Goal: Transaction & Acquisition: Purchase product/service

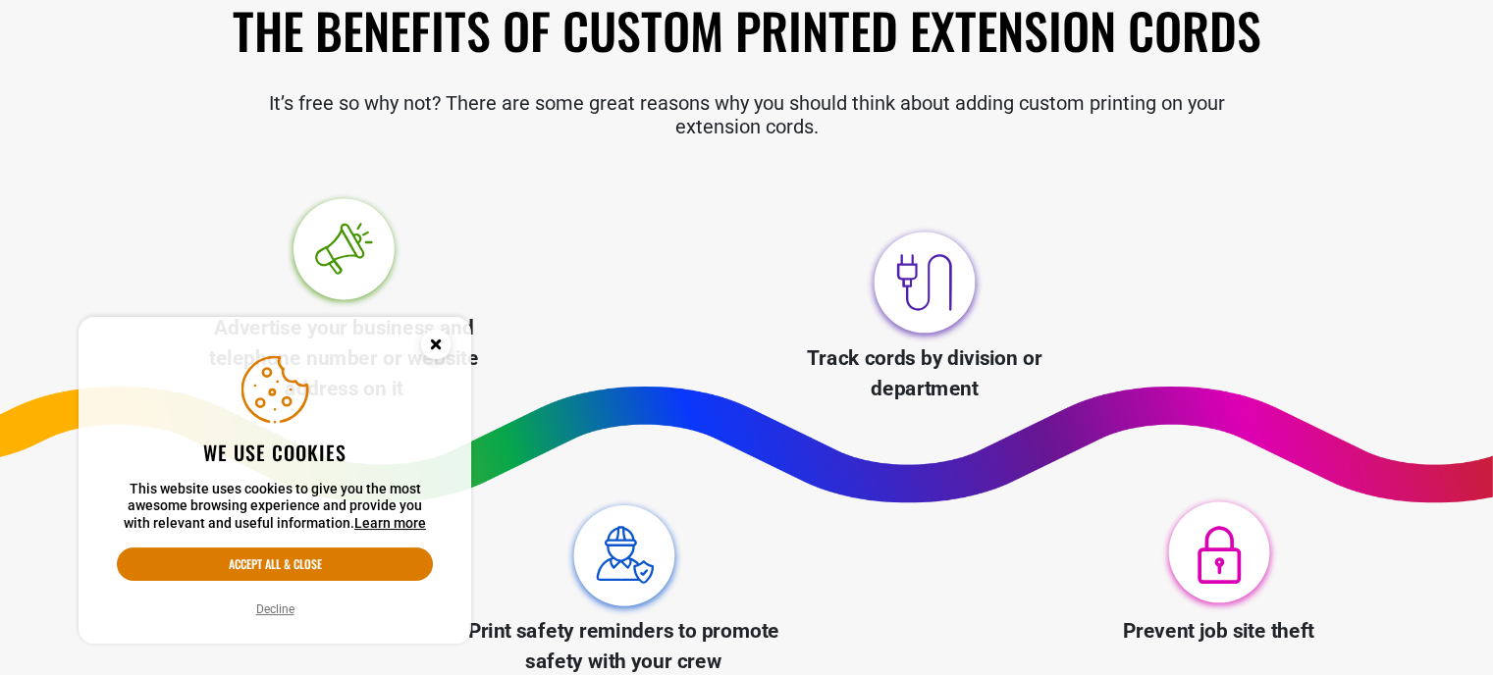
scroll to position [687, 0]
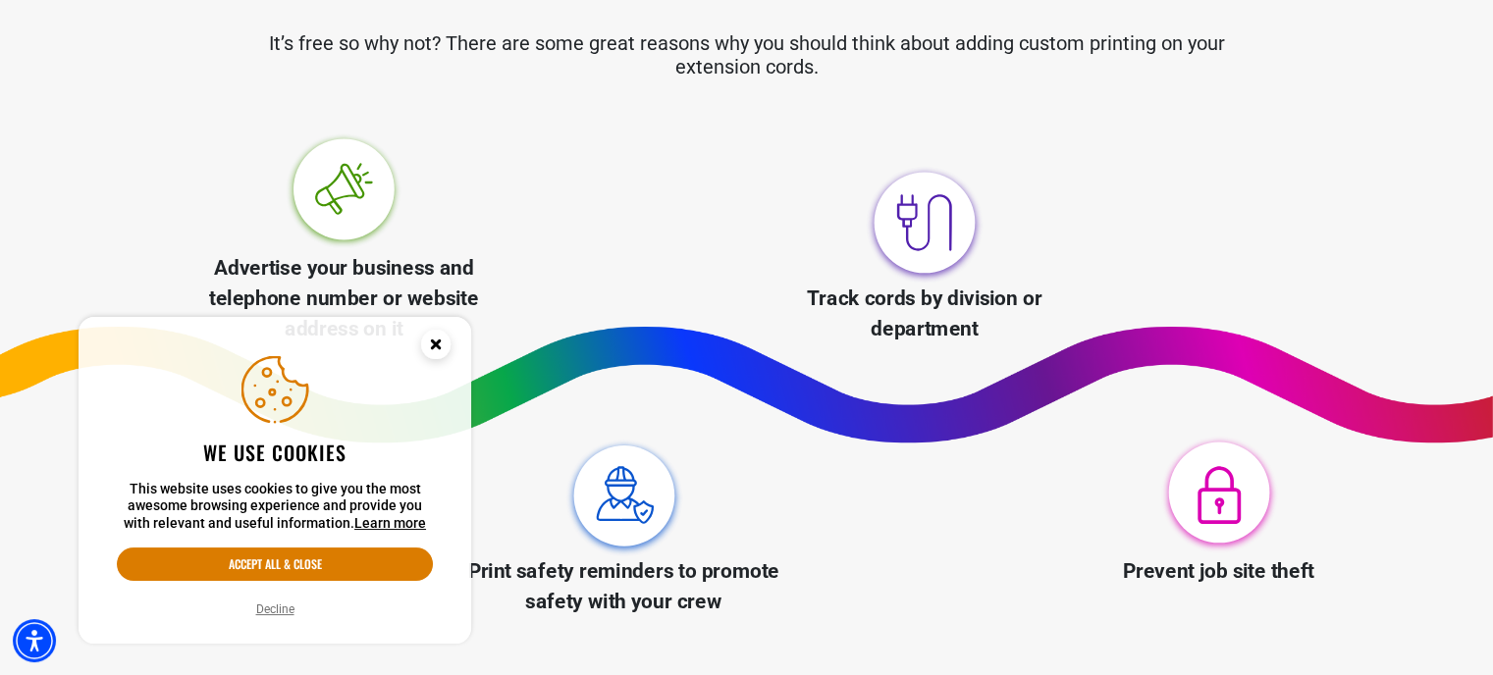
click at [432, 341] on icon "Cookie Consent" at bounding box center [435, 344] width 7 height 7
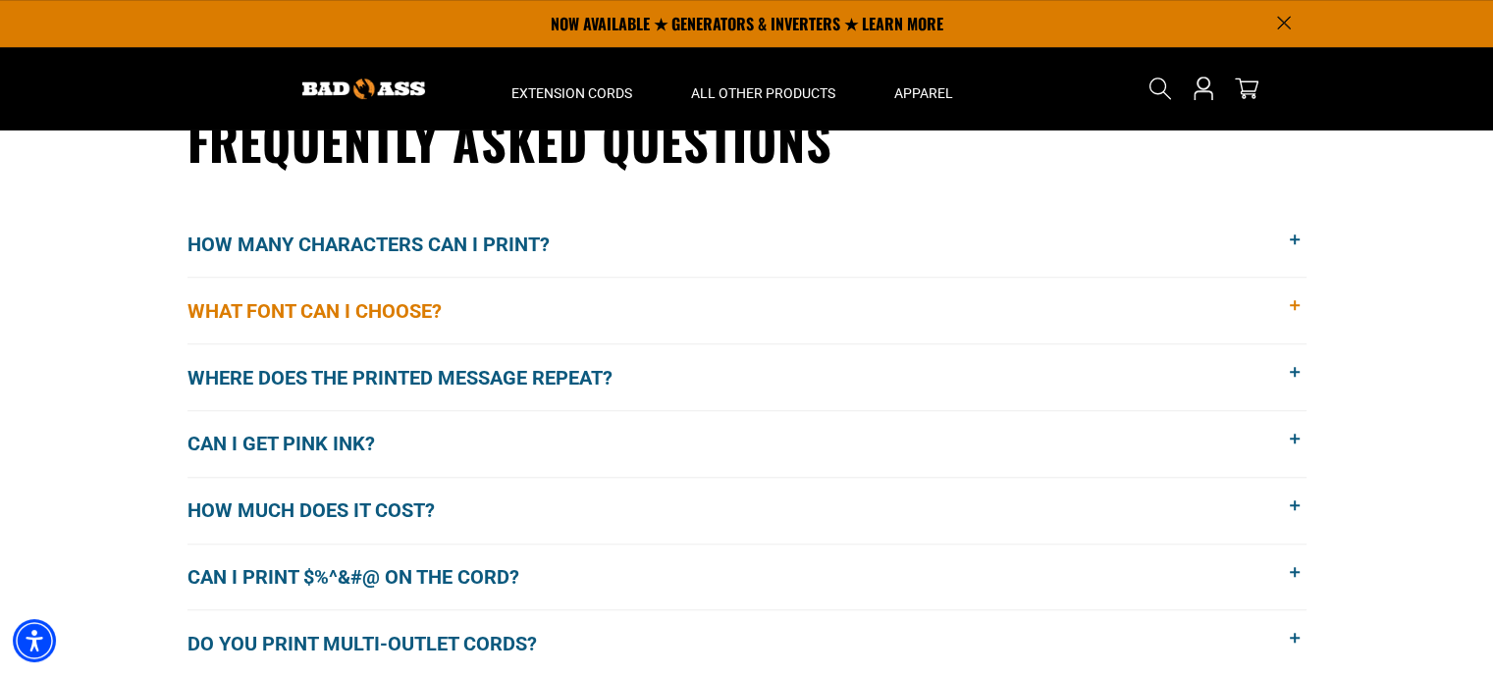
scroll to position [1473, 0]
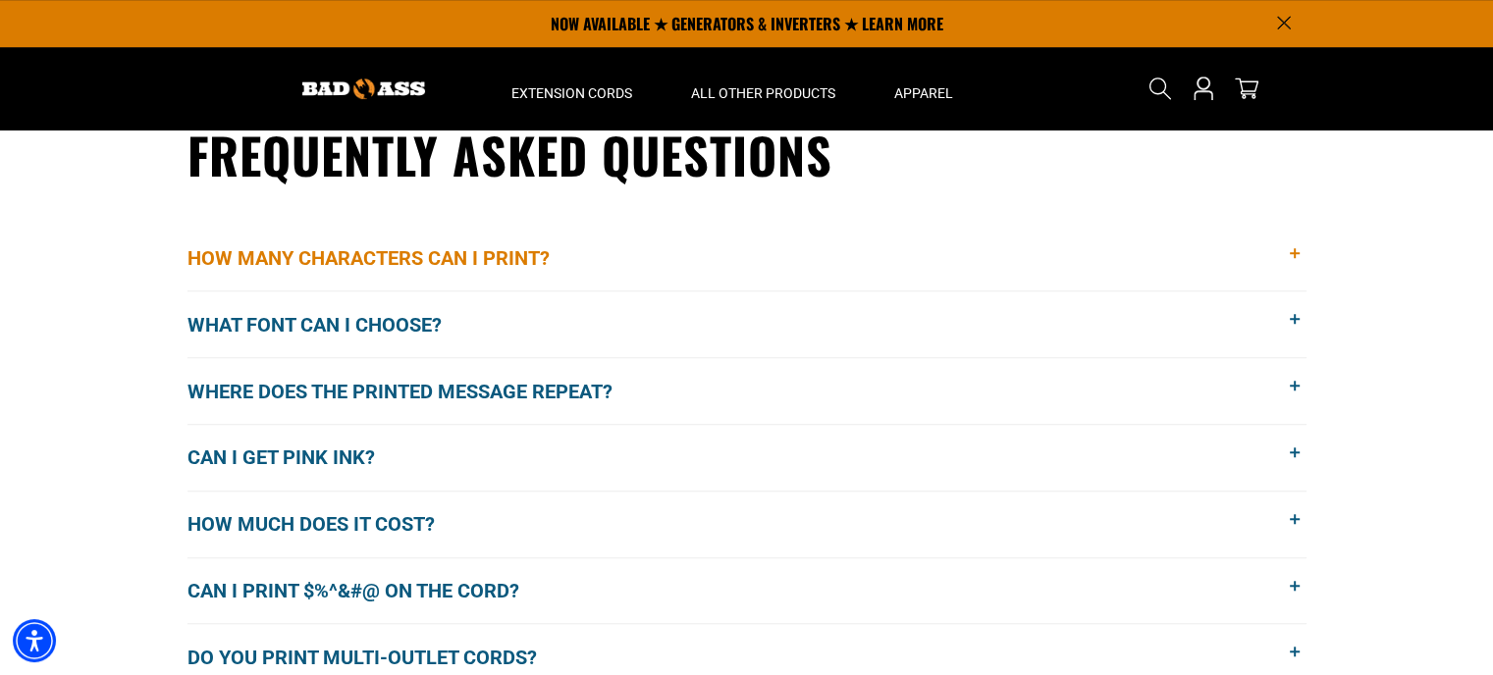
click at [366, 258] on span "How many characters can I print?" at bounding box center [384, 257] width 392 height 29
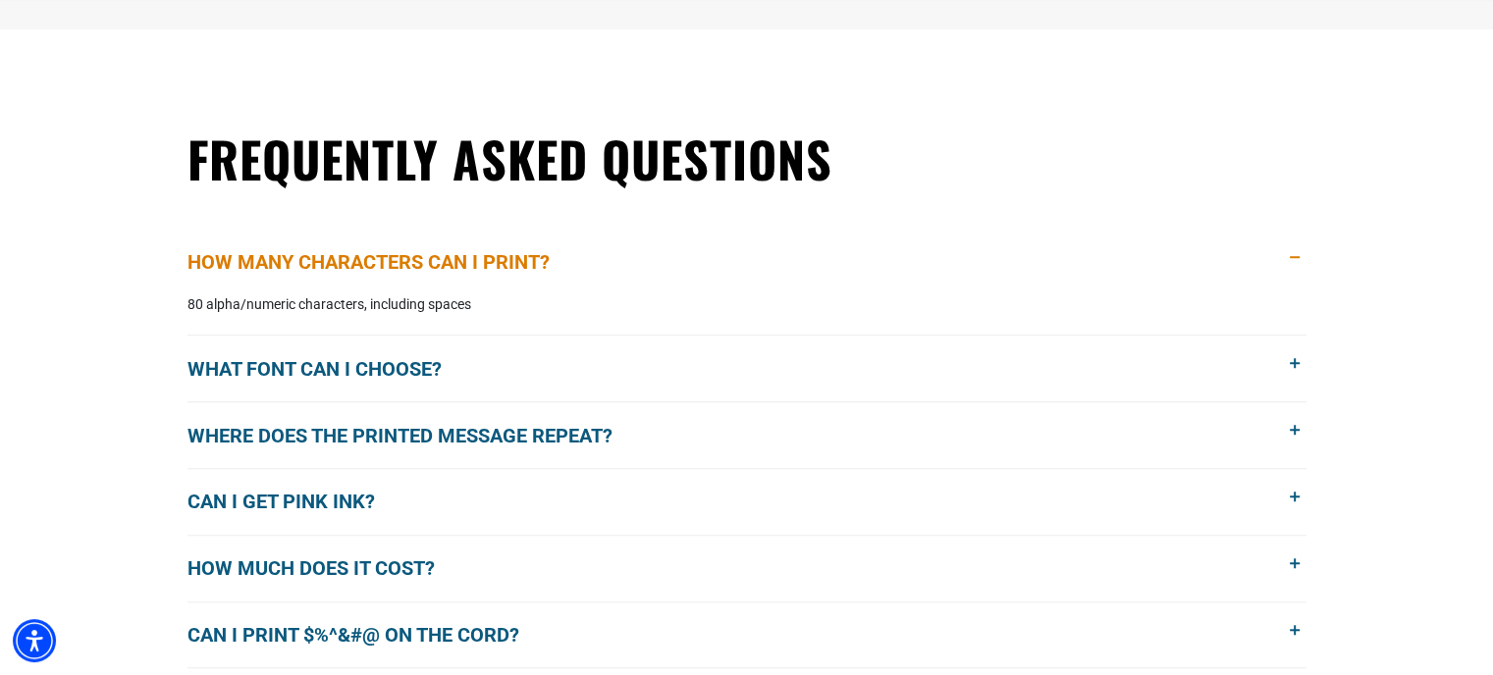
scroll to position [1571, 0]
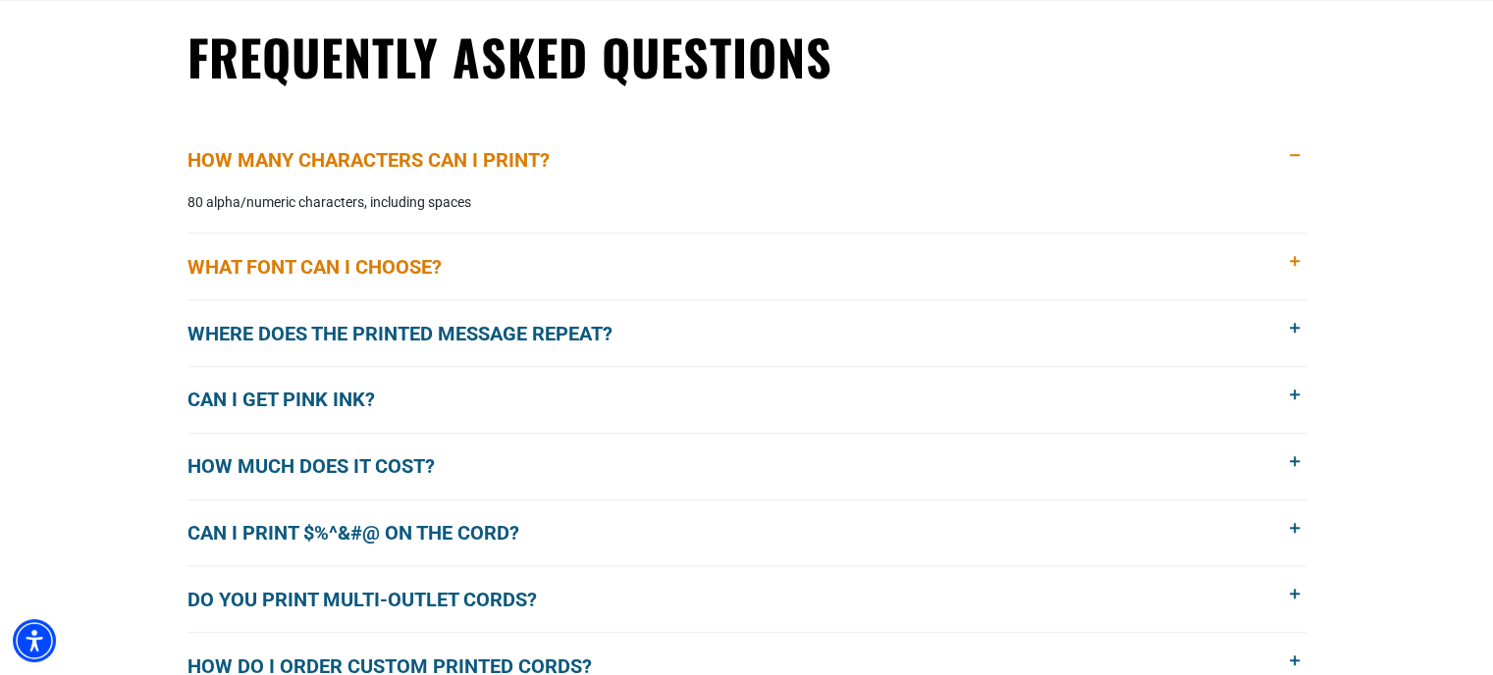
click at [295, 252] on span "What font can I choose?" at bounding box center [330, 266] width 284 height 29
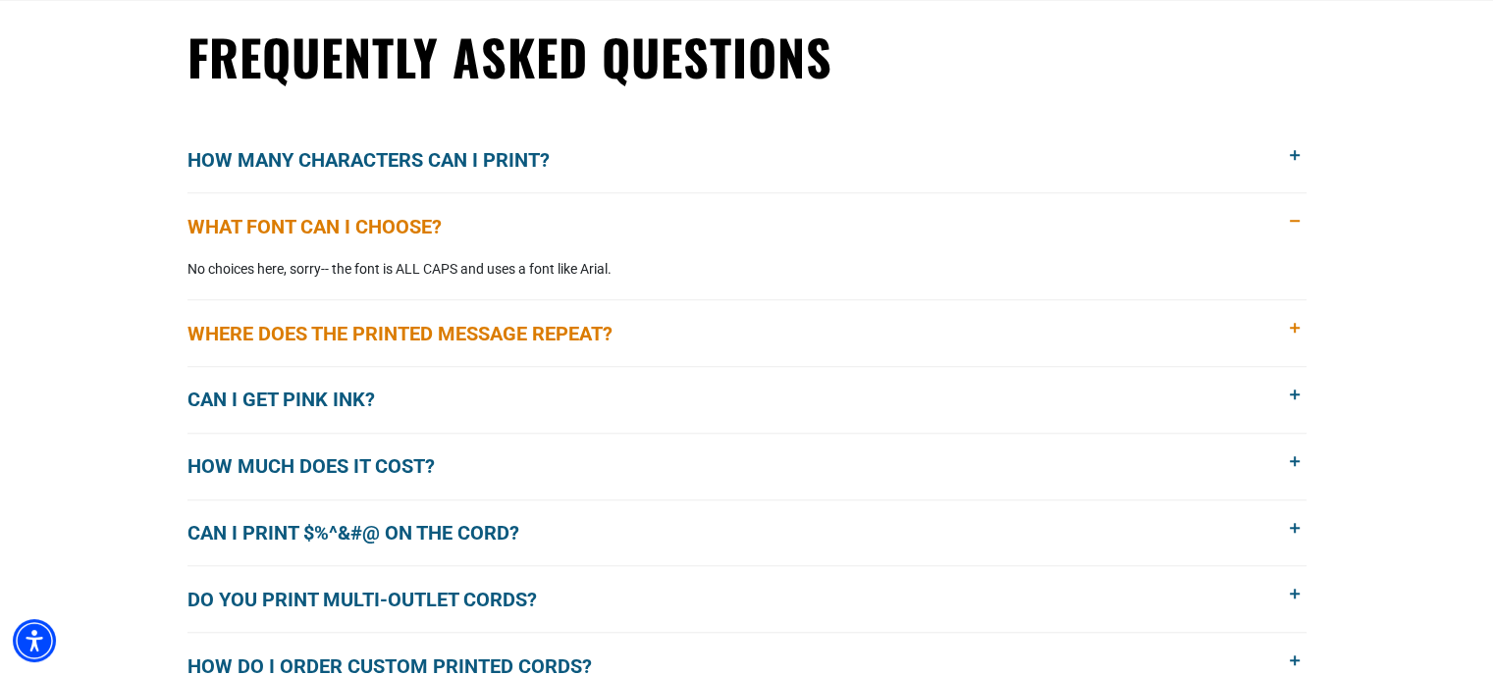
click at [246, 339] on span "Where does the printed message repeat?" at bounding box center [415, 333] width 455 height 29
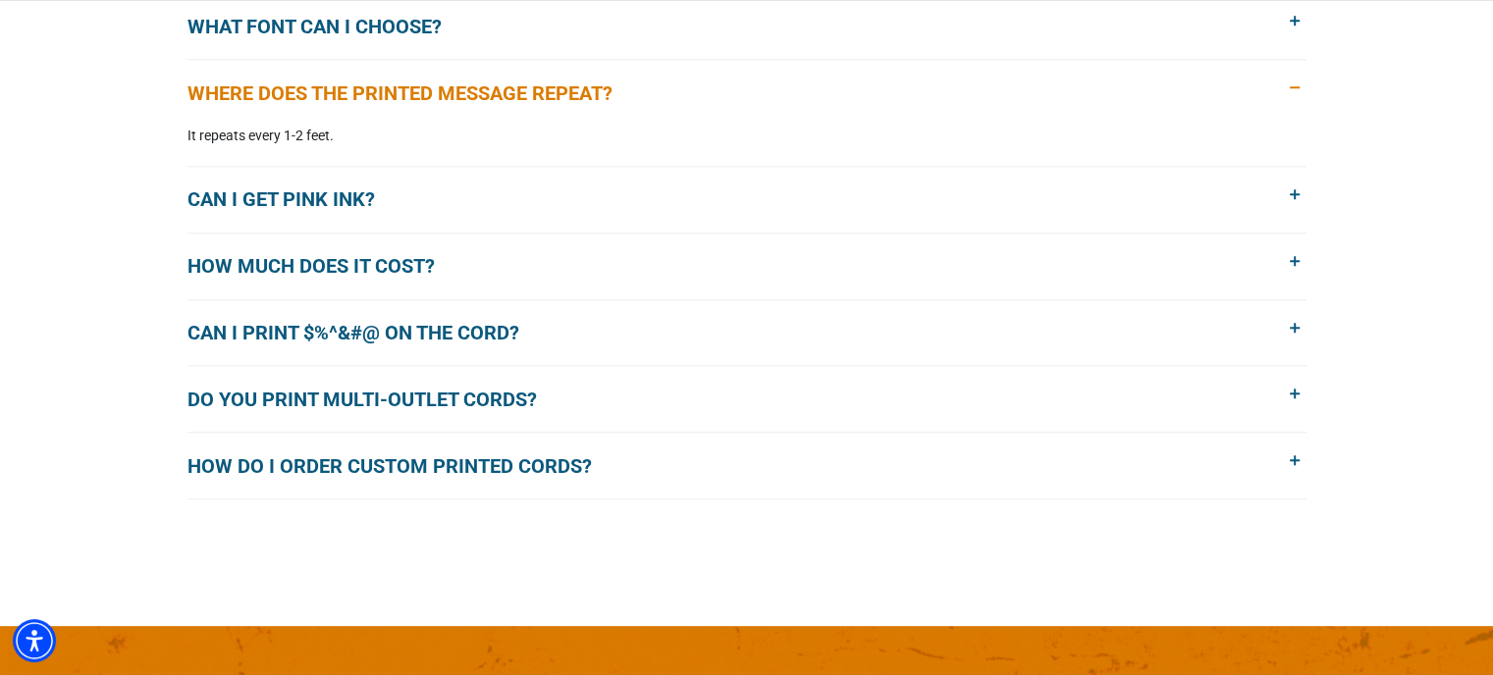
scroll to position [1865, 0]
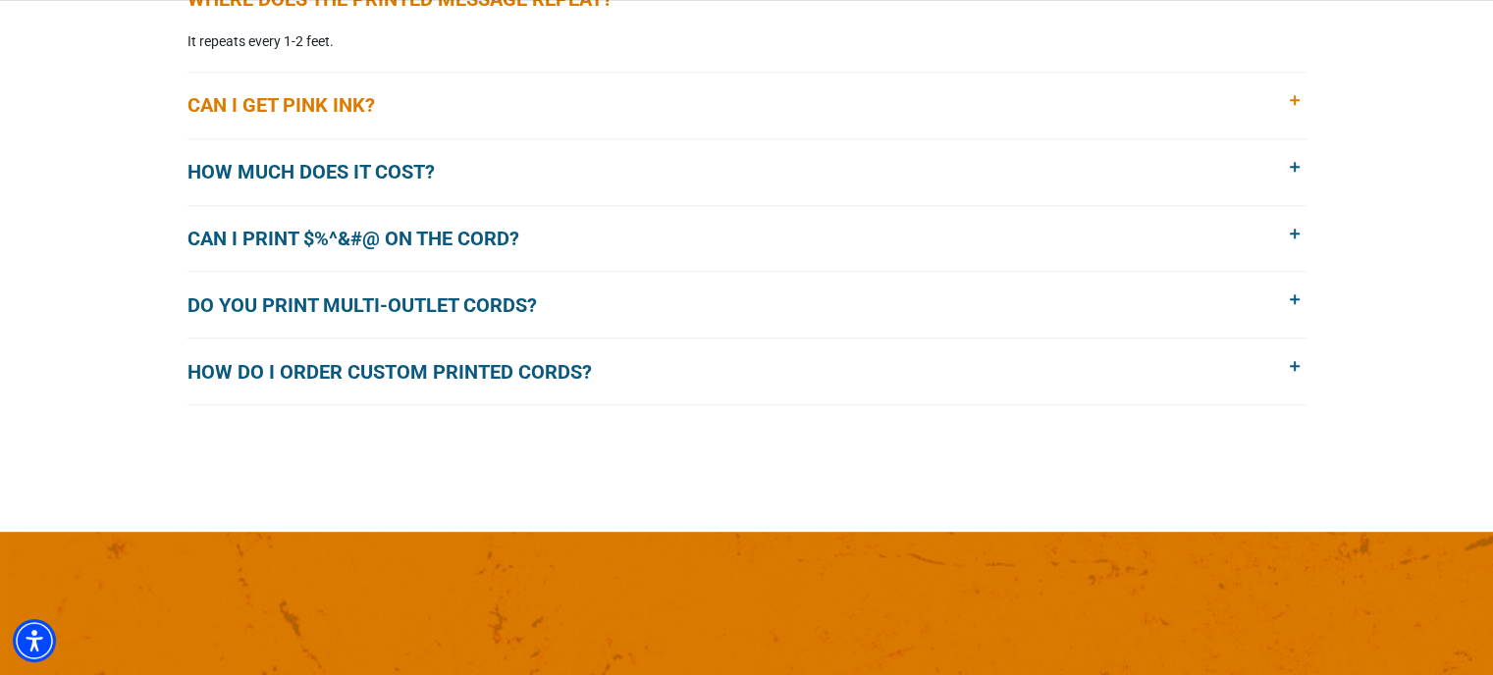
click at [287, 109] on span "Can I get pink ink?" at bounding box center [296, 104] width 217 height 29
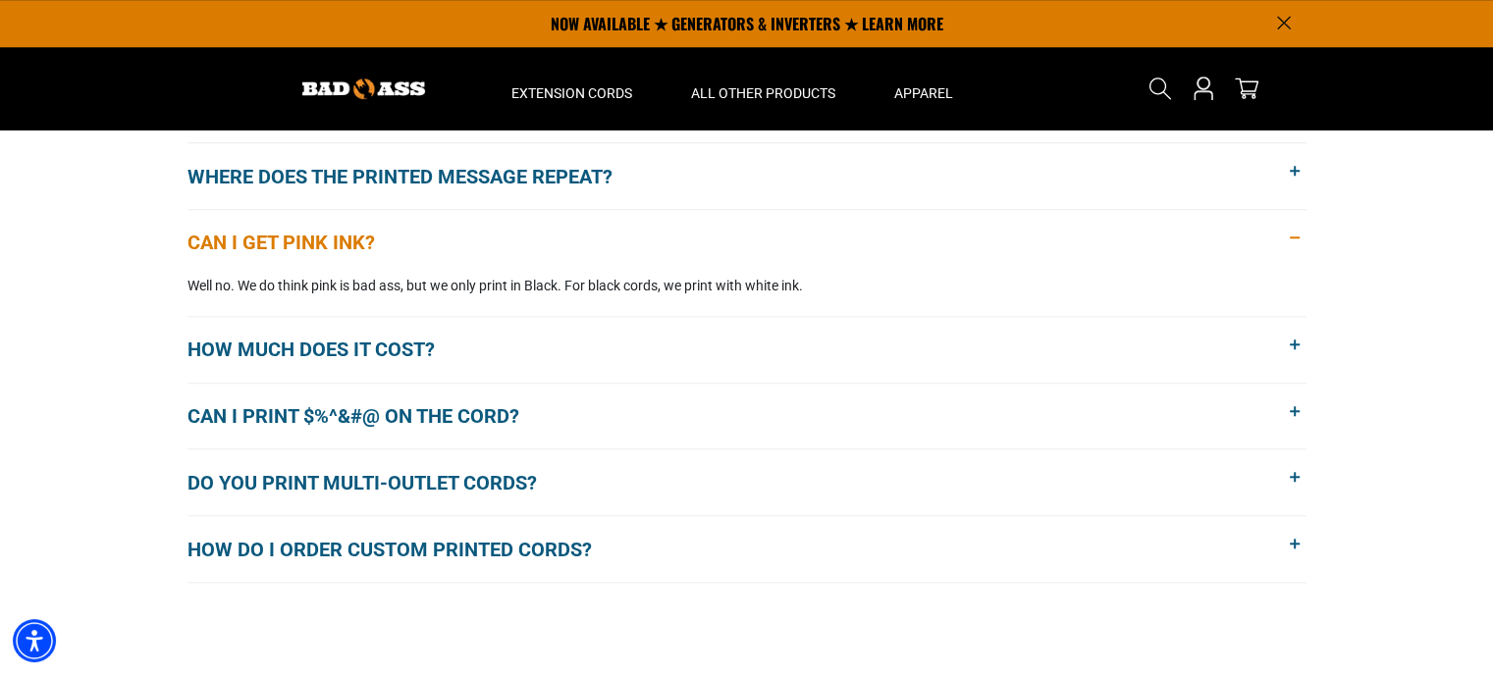
scroll to position [1669, 0]
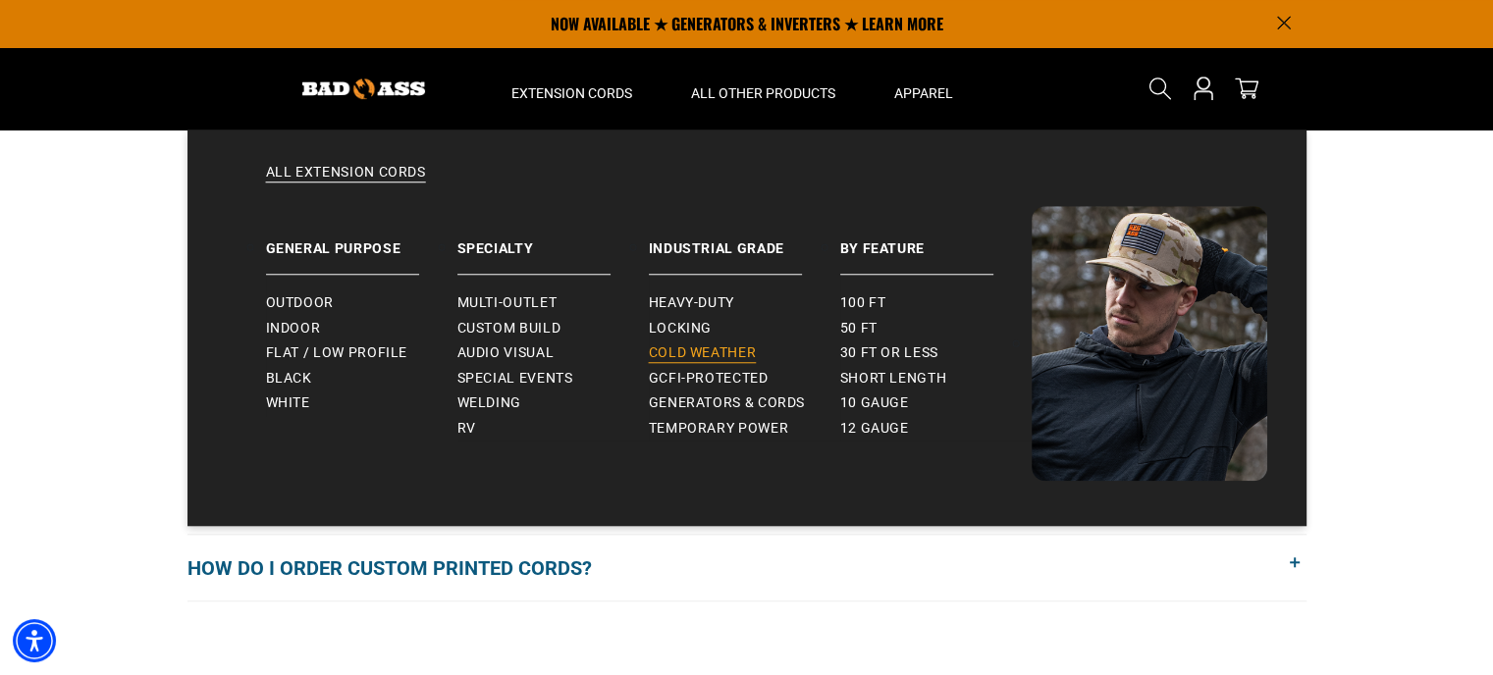
click at [677, 345] on span "Cold Weather" at bounding box center [703, 354] width 108 height 18
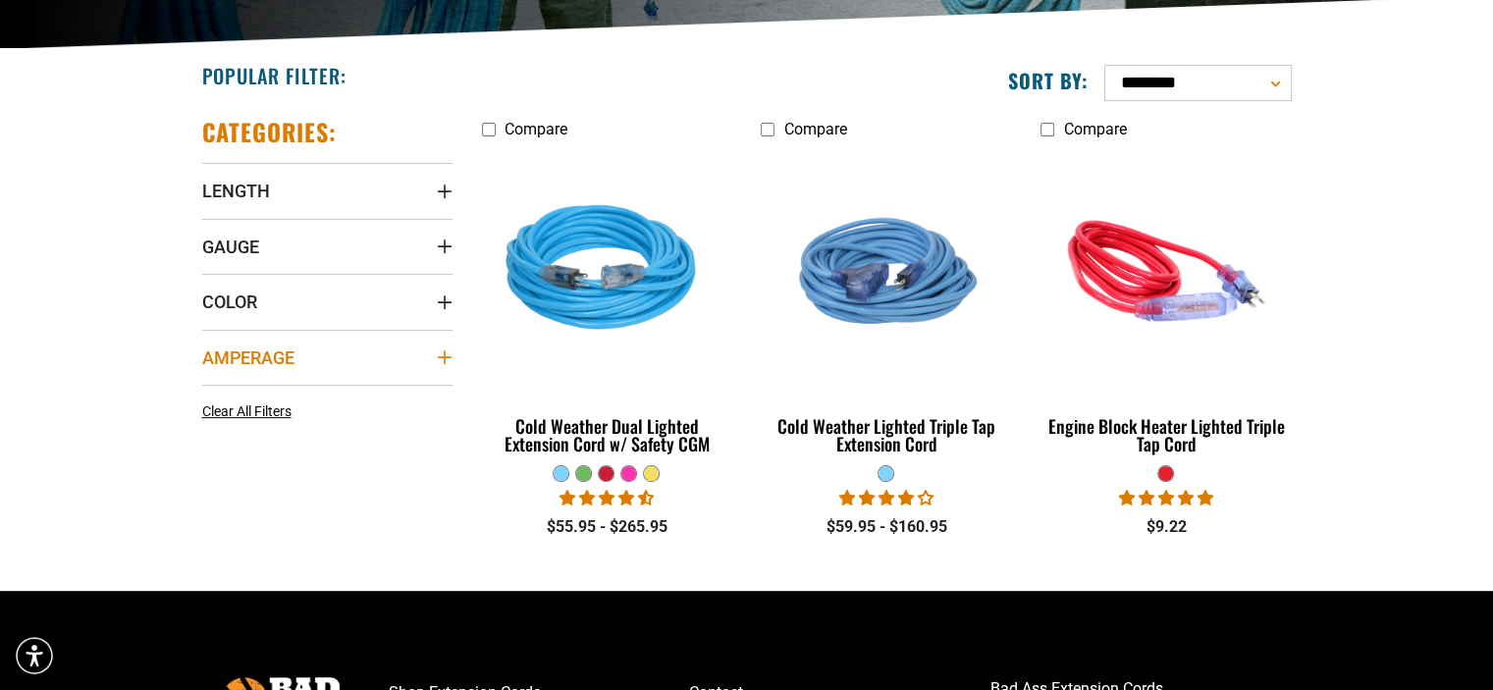
scroll to position [491, 0]
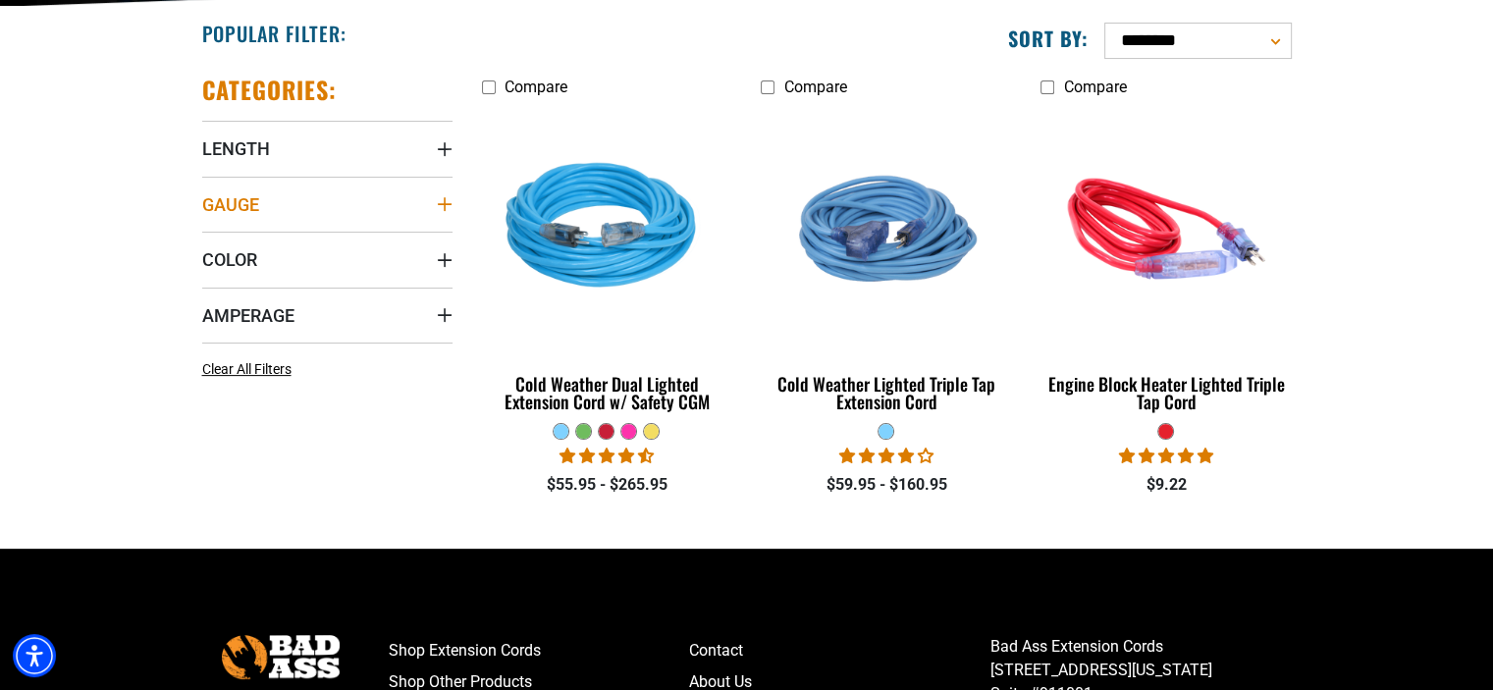
click at [448, 204] on icon "Gauge" at bounding box center [445, 204] width 16 height 16
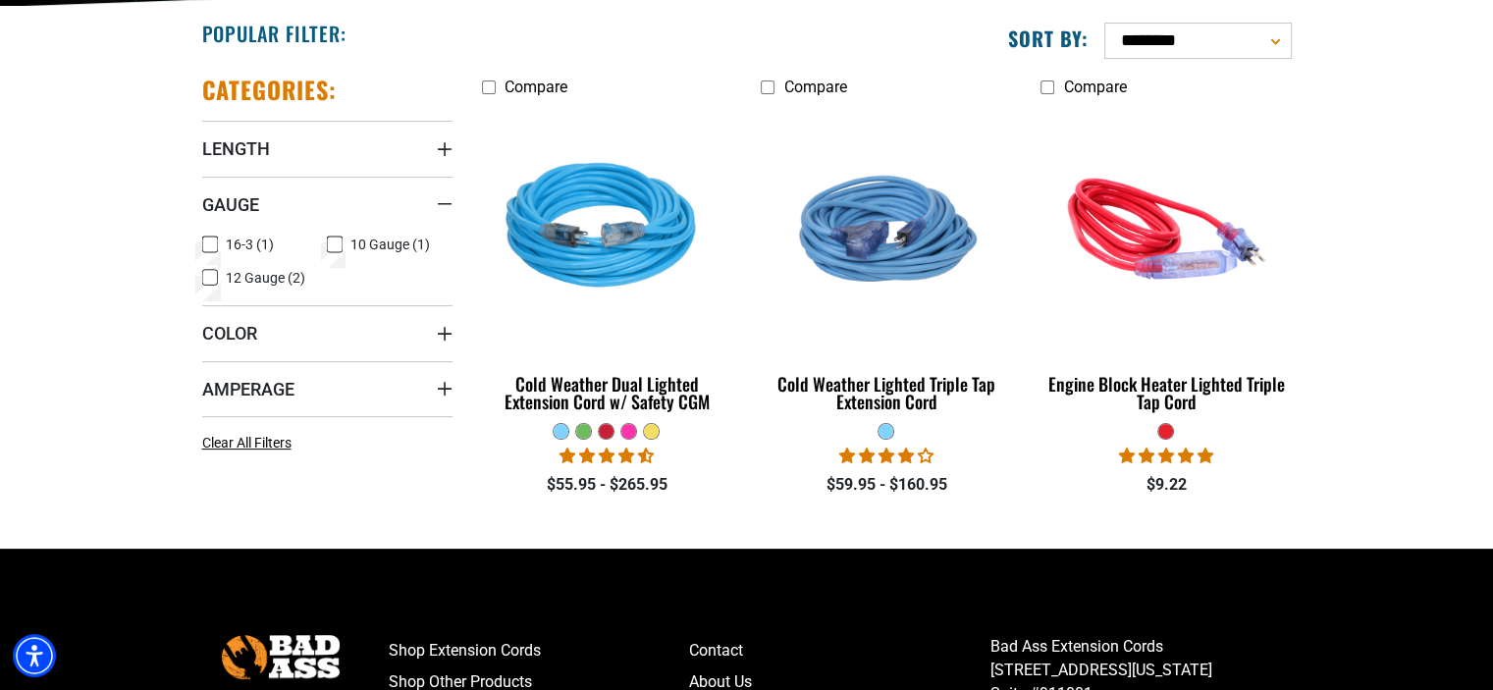
click at [210, 243] on icon at bounding box center [210, 245] width 16 height 26
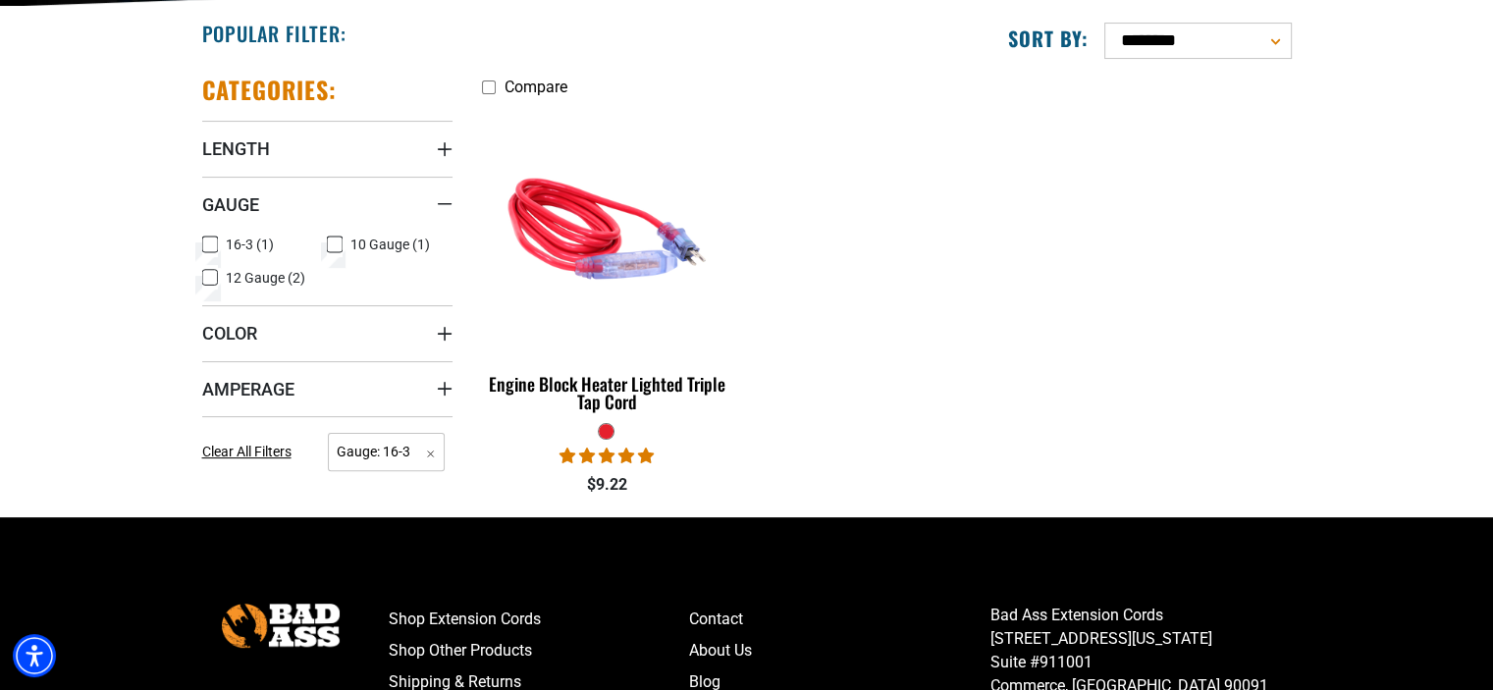
click at [210, 243] on icon at bounding box center [209, 244] width 9 height 5
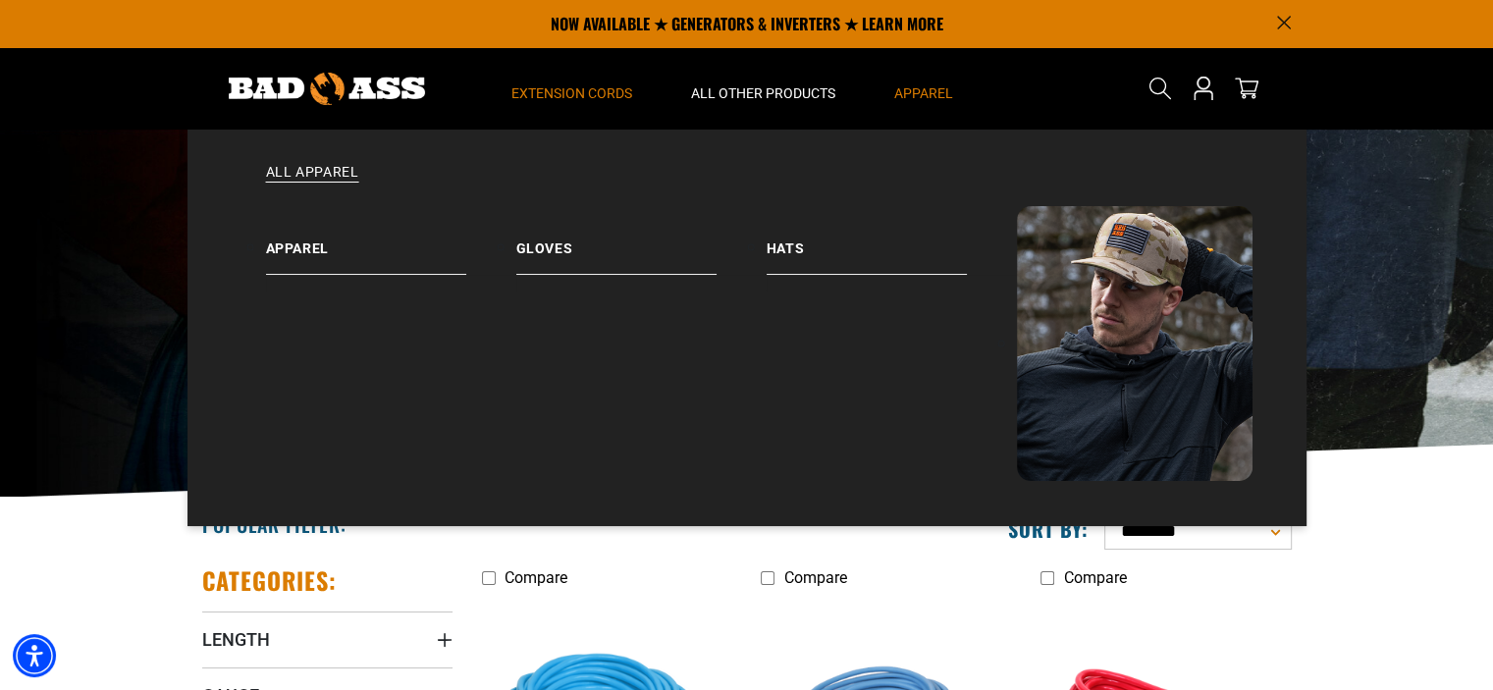
click at [923, 88] on span "Apparel" at bounding box center [923, 93] width 59 height 18
click at [933, 85] on span "Apparel" at bounding box center [923, 93] width 59 height 18
click at [783, 243] on link "Hats" at bounding box center [892, 240] width 250 height 69
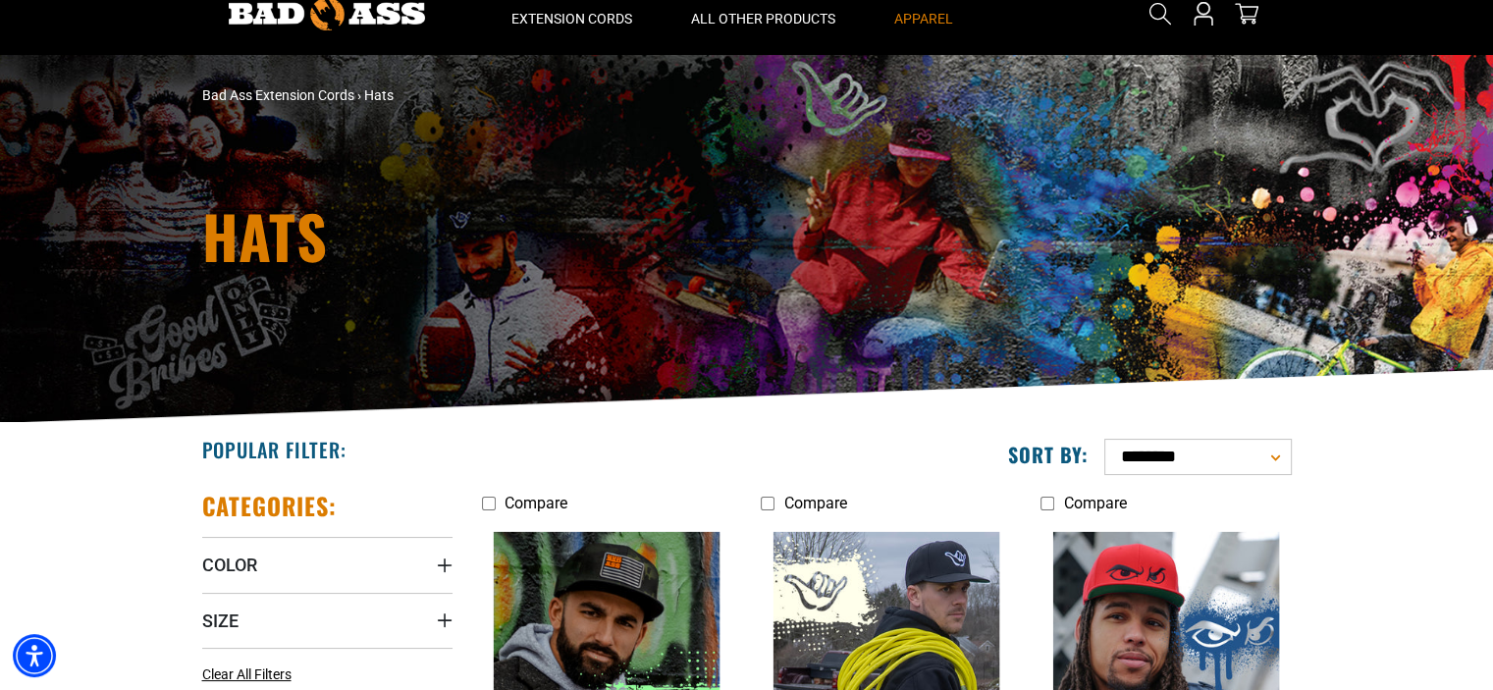
scroll to position [196, 0]
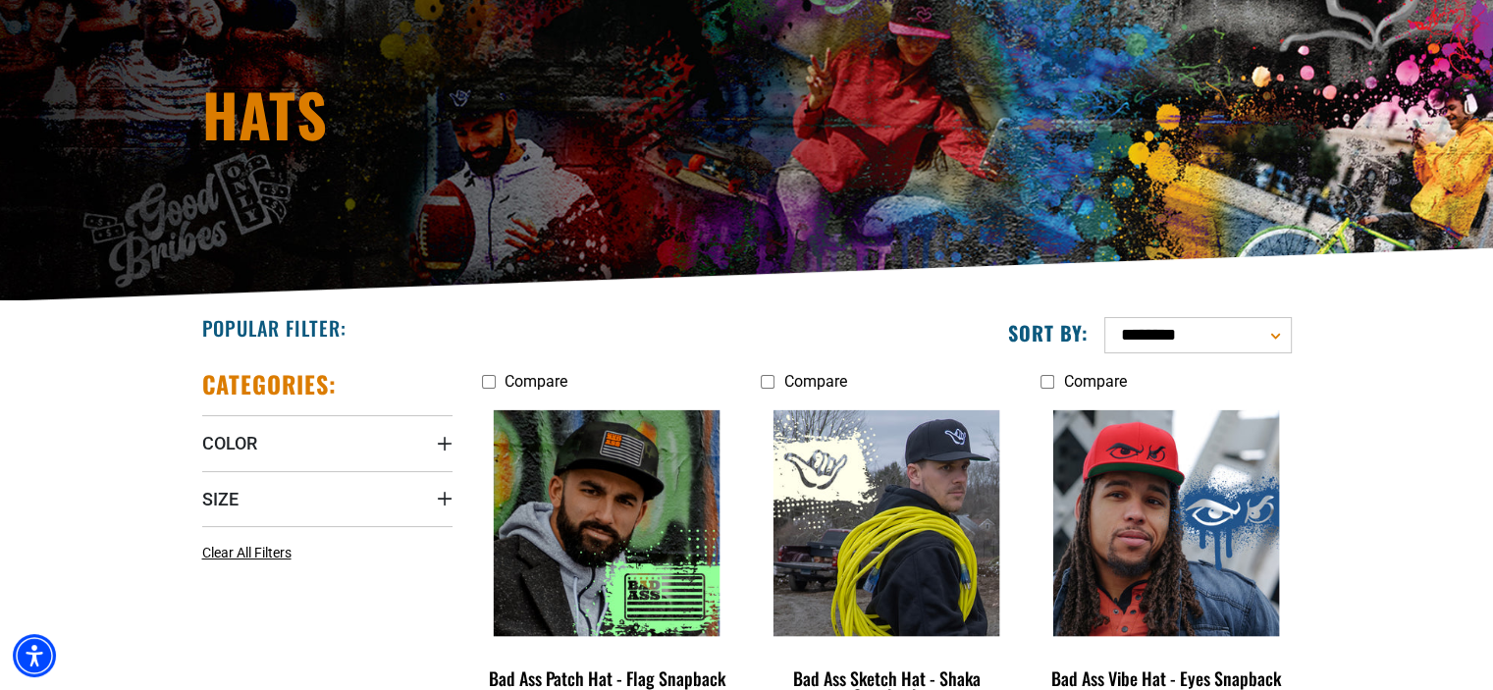
click at [1286, 328] on select "**********" at bounding box center [1198, 335] width 188 height 36
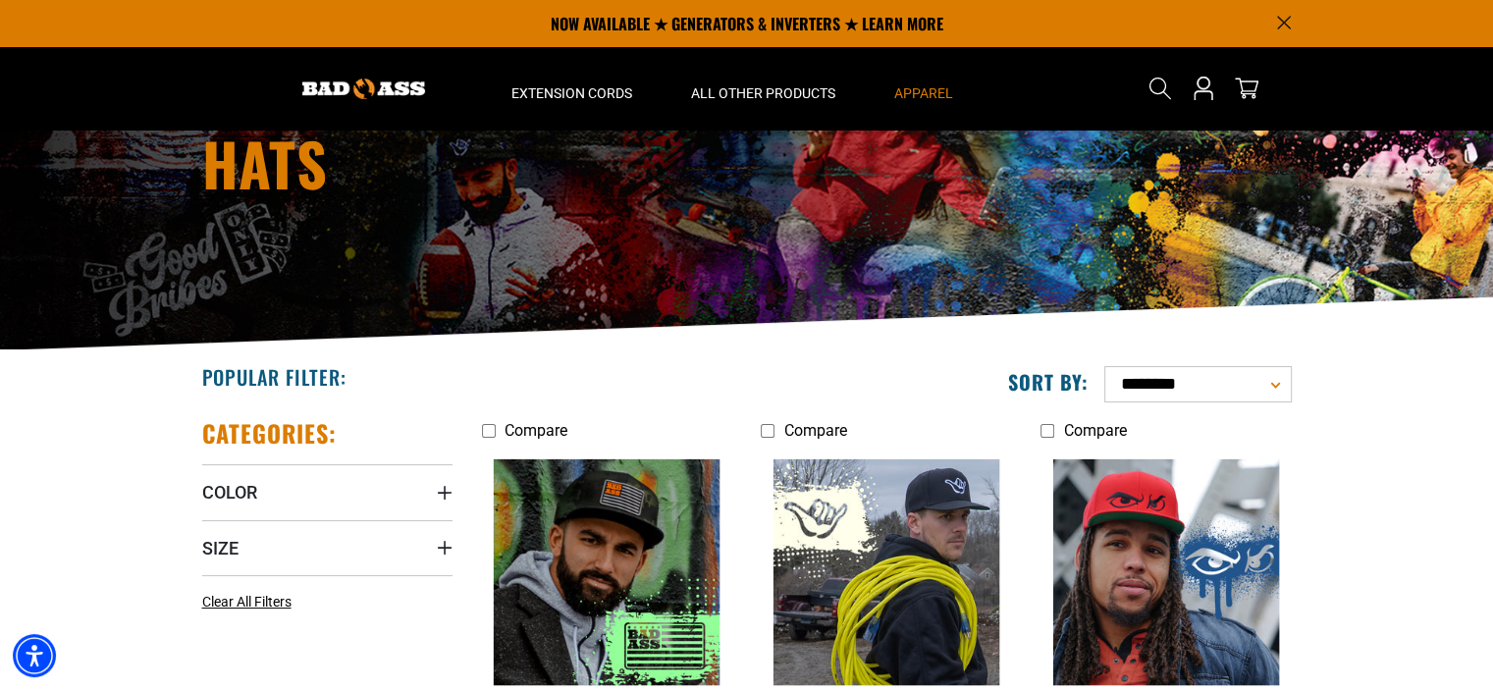
scroll to position [0, 0]
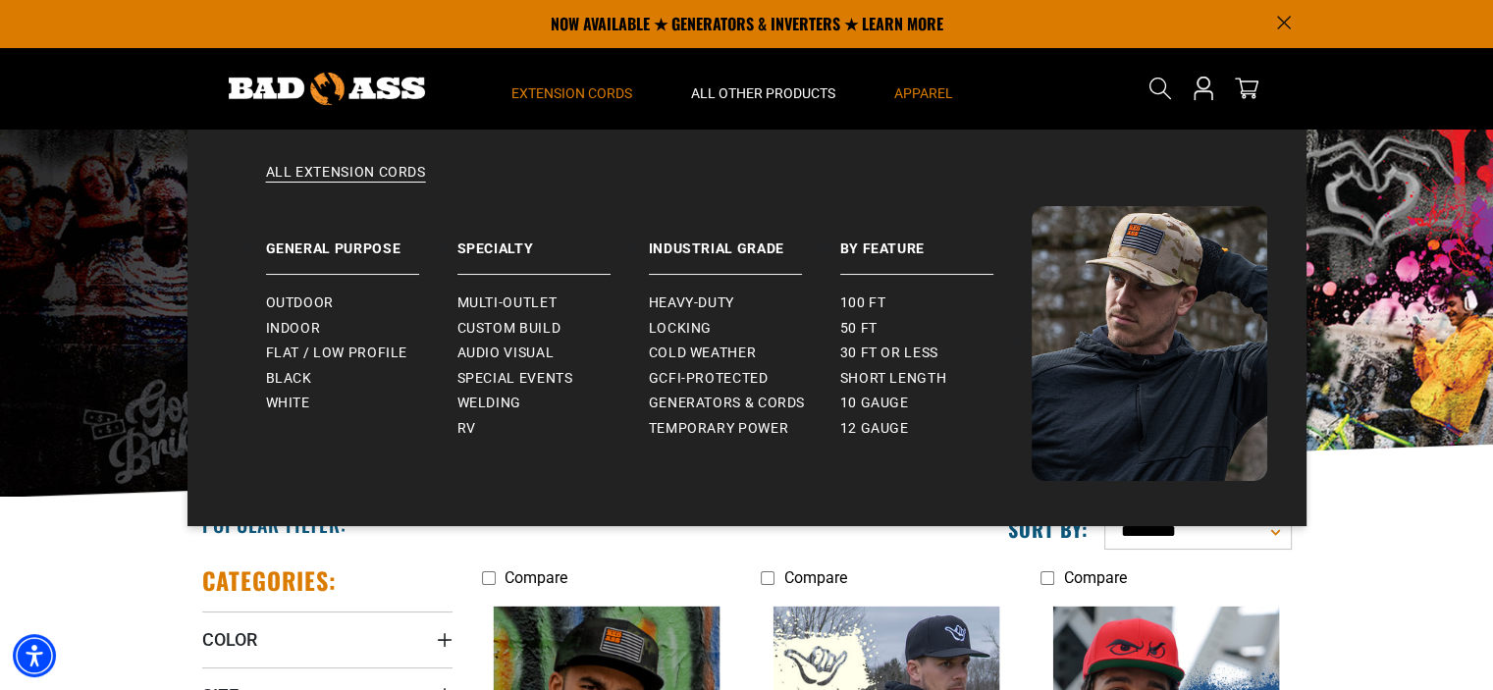
click at [606, 94] on span "Extension Cords" at bounding box center [571, 93] width 121 height 18
click at [556, 105] on summary "Extension Cords" at bounding box center [572, 88] width 180 height 82
click at [559, 79] on summary "Extension Cords" at bounding box center [572, 88] width 180 height 82
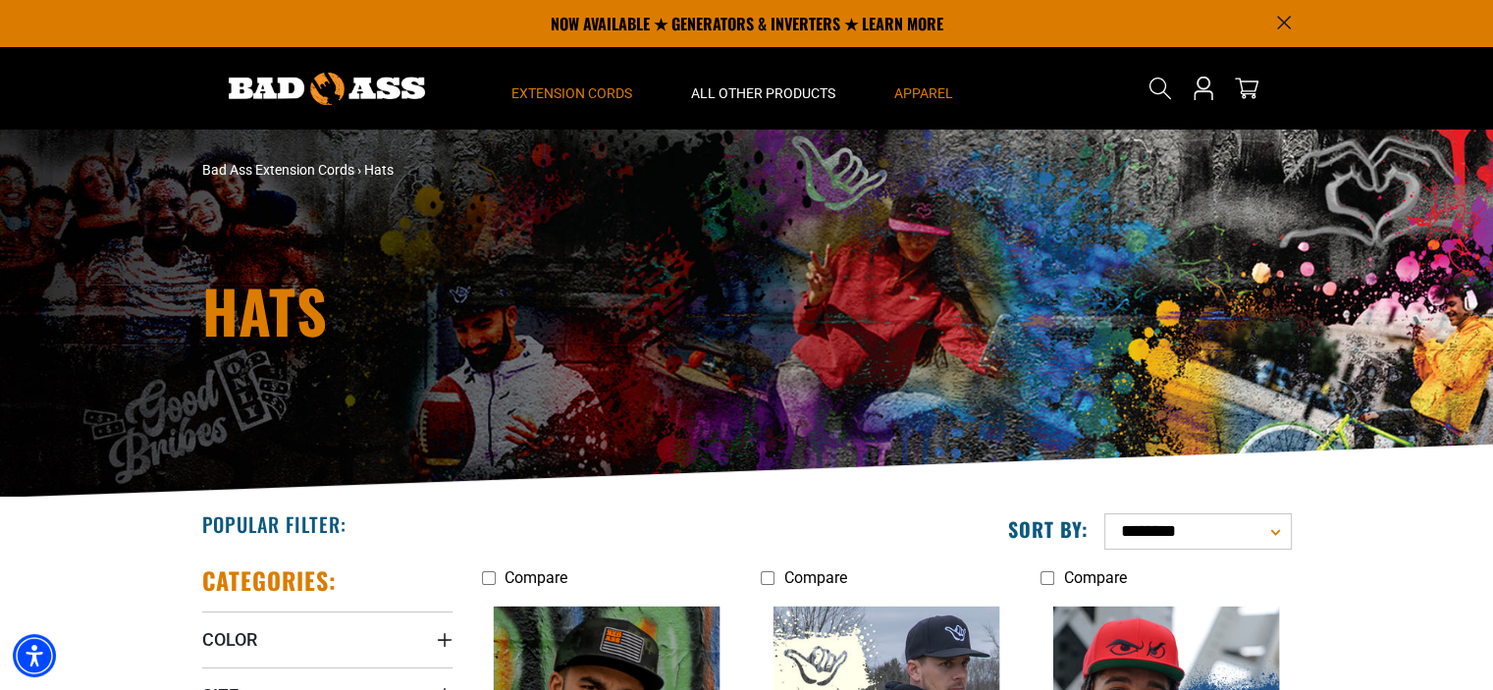
click at [559, 79] on summary "Extension Cords" at bounding box center [572, 88] width 180 height 82
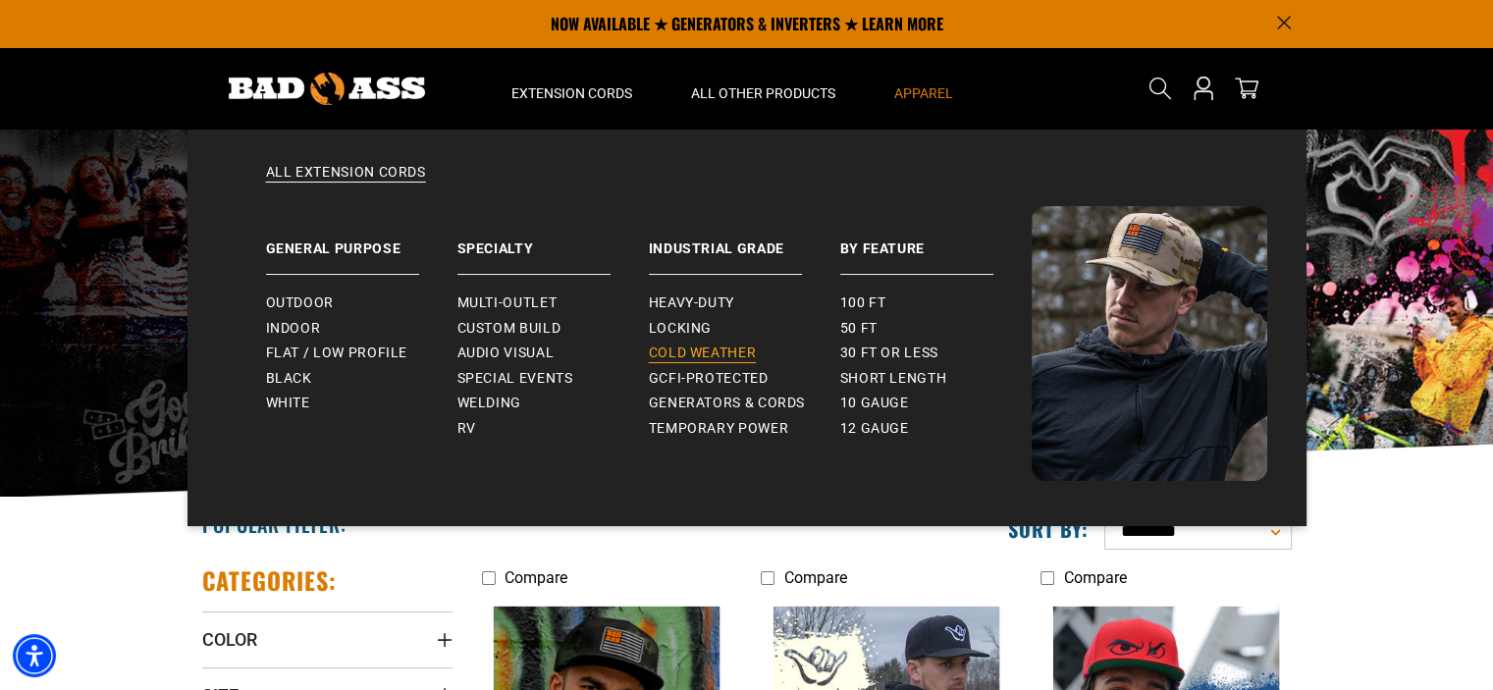
click at [690, 345] on span "Cold Weather" at bounding box center [703, 354] width 108 height 18
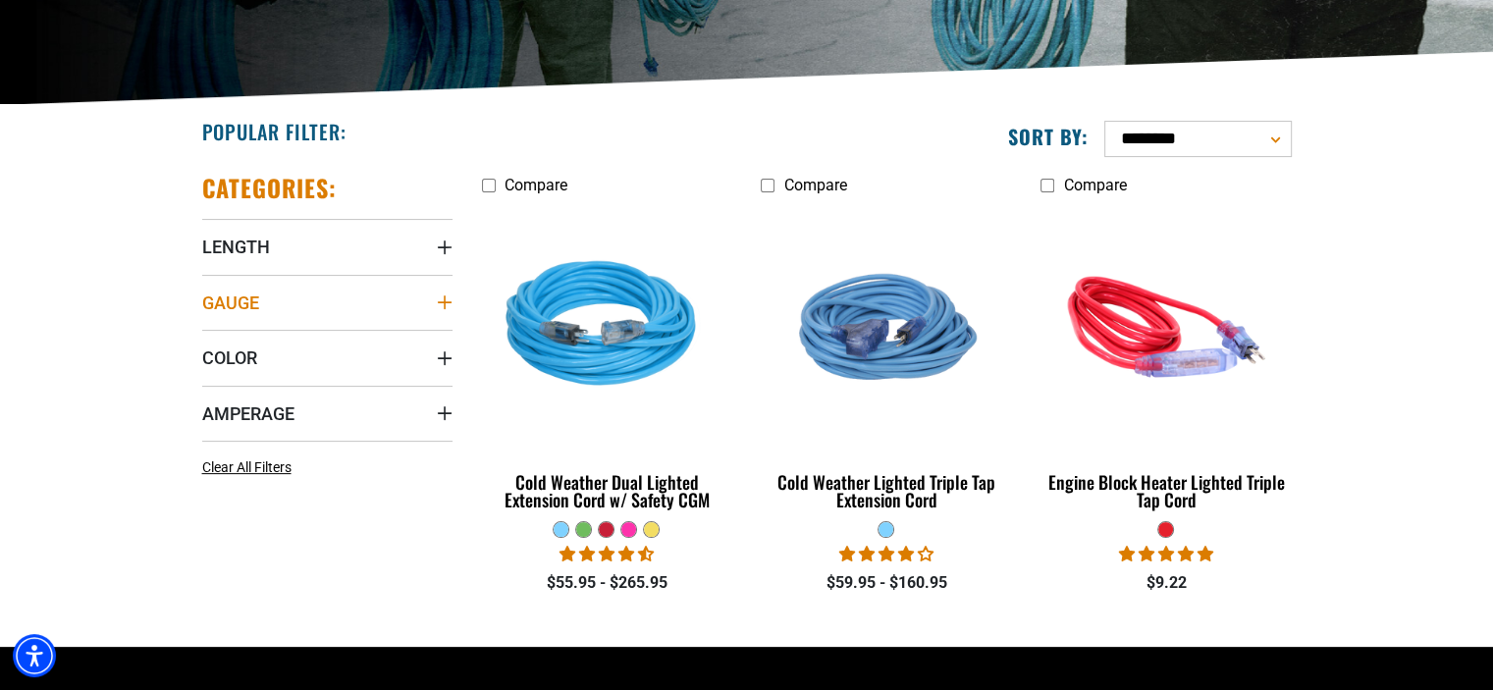
click at [441, 311] on summary "Gauge" at bounding box center [327, 302] width 250 height 55
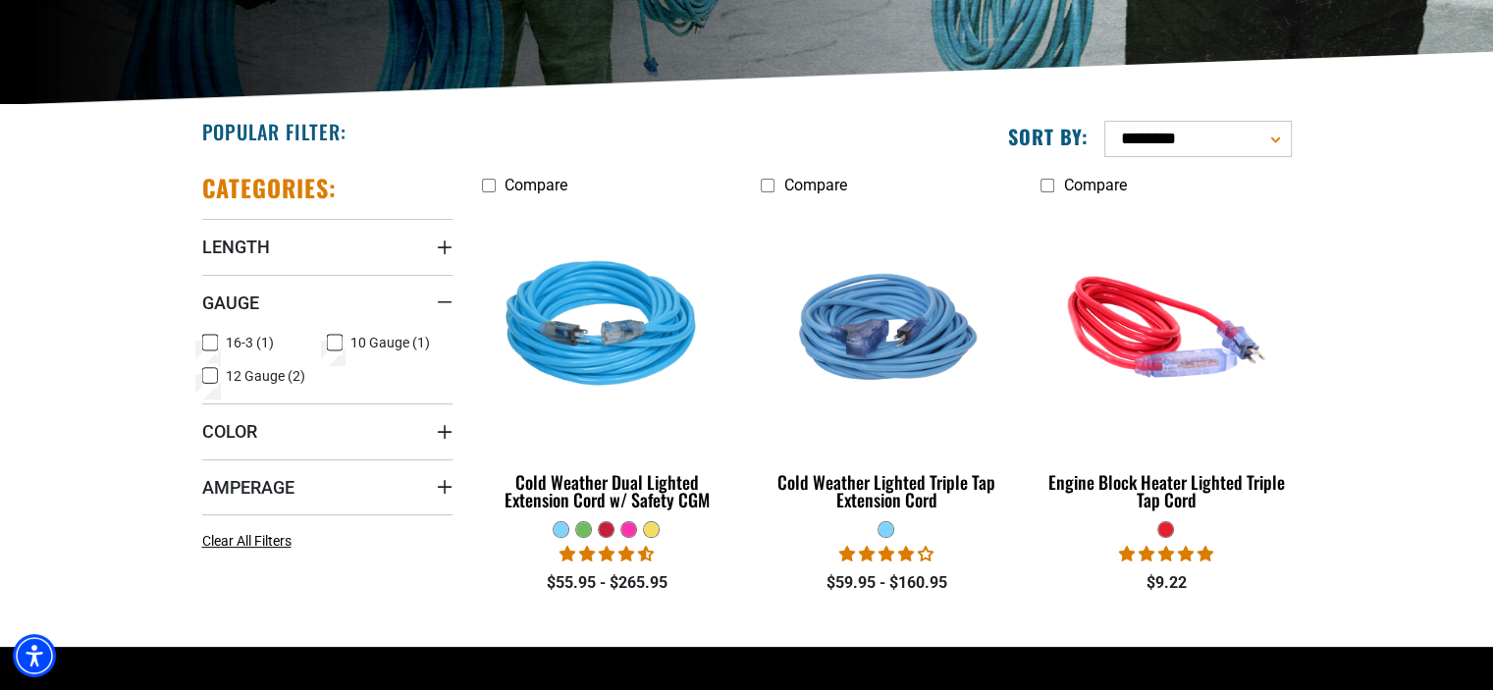
click at [203, 344] on icon at bounding box center [210, 343] width 16 height 26
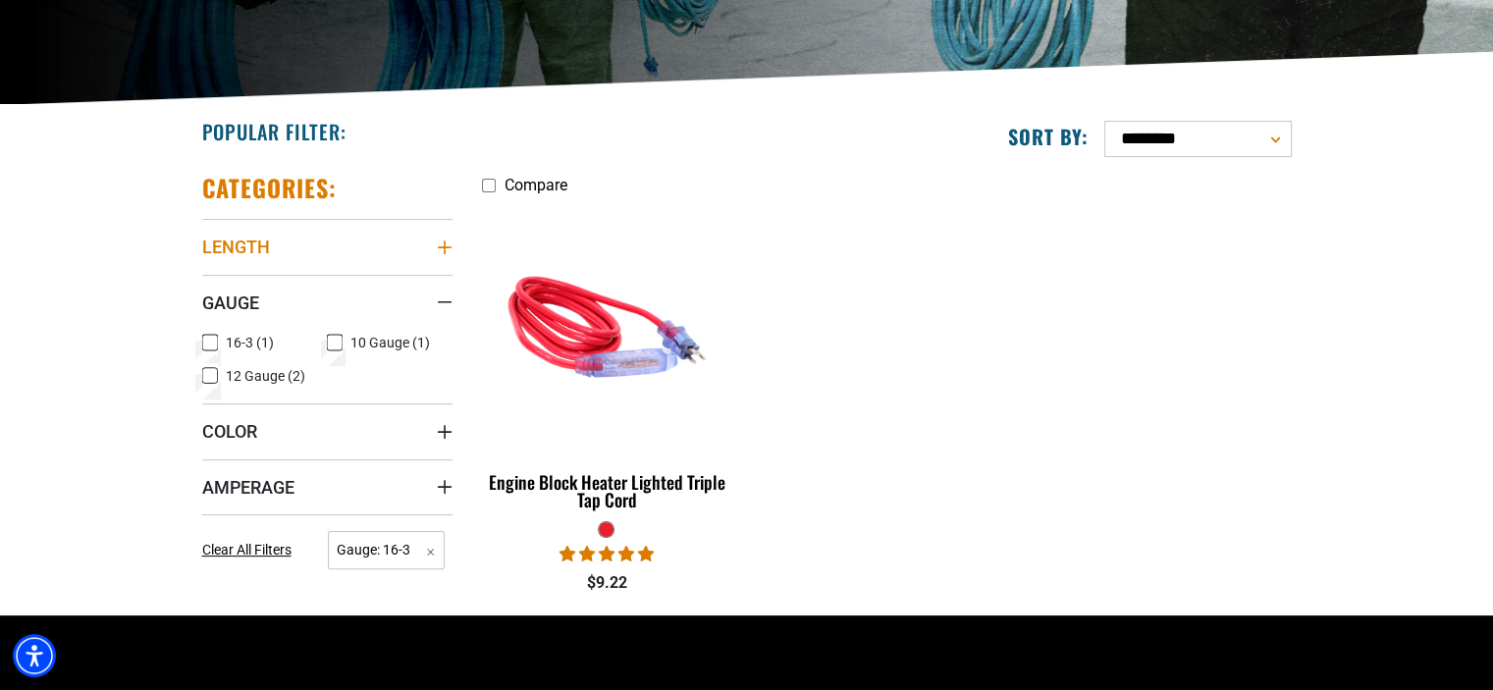
click at [437, 247] on icon "Length" at bounding box center [445, 248] width 16 height 16
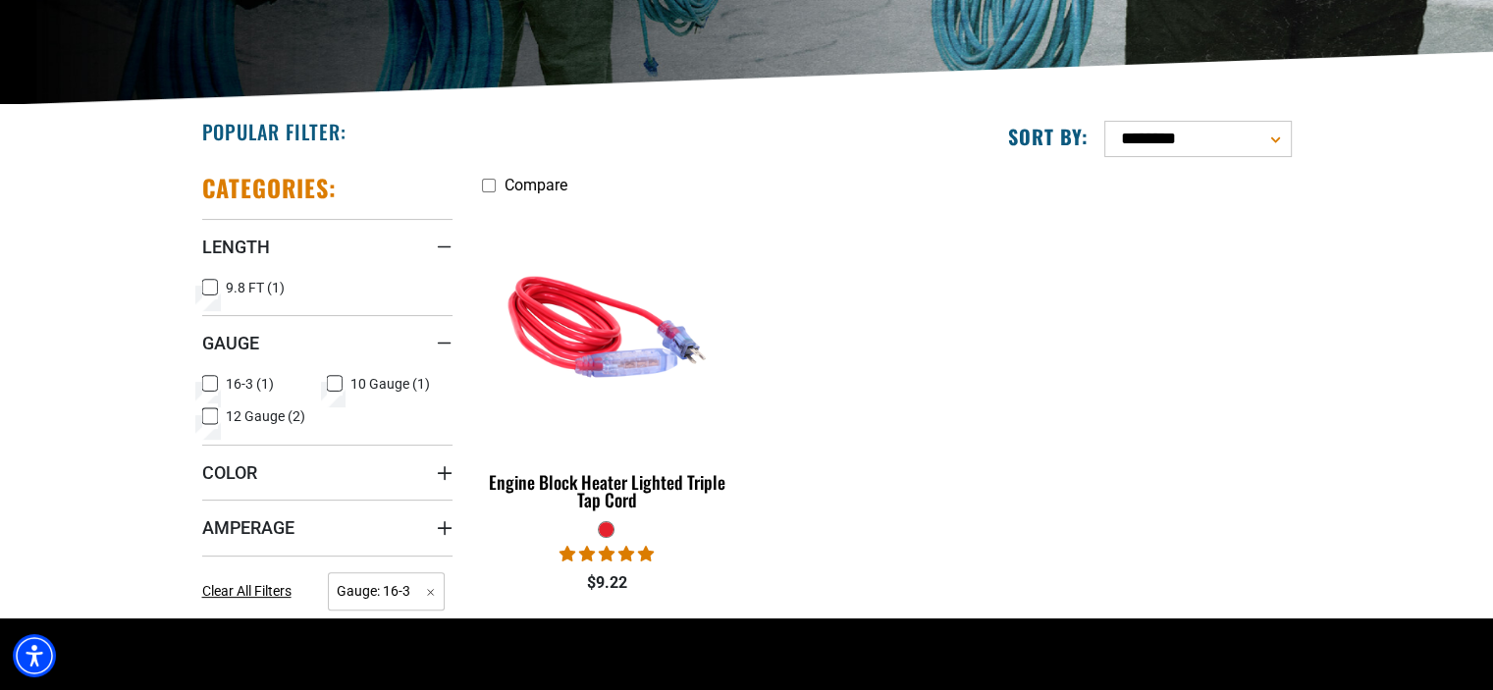
click at [216, 411] on icon at bounding box center [210, 416] width 16 height 26
click at [216, 411] on rect at bounding box center [210, 416] width 16 height 16
click at [203, 409] on icon at bounding box center [210, 416] width 16 height 26
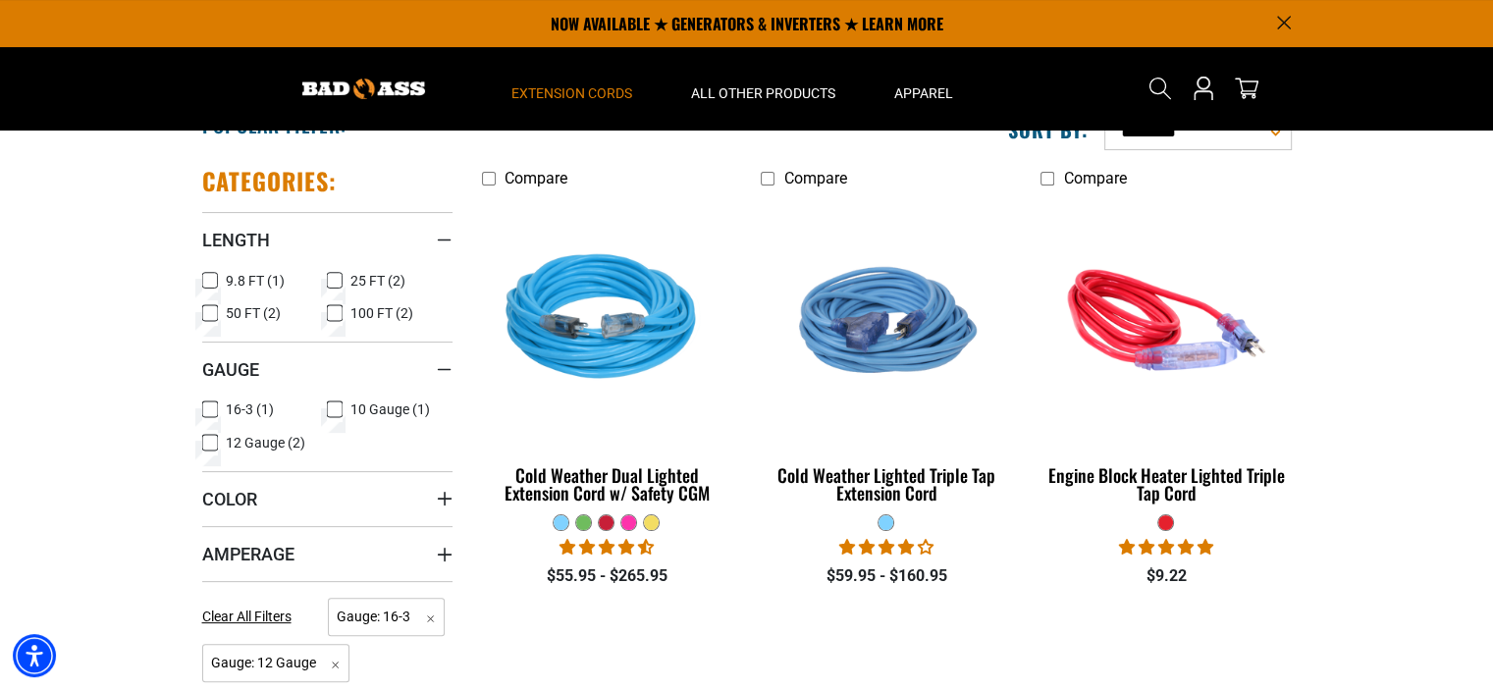
scroll to position [393, 0]
